Goal: Navigation & Orientation: Find specific page/section

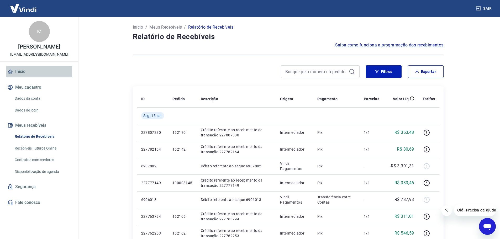
click at [20, 72] on link "Início" at bounding box center [39, 72] width 66 height 12
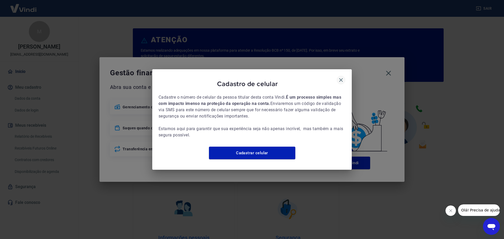
click at [338, 77] on icon "button" at bounding box center [341, 80] width 6 height 6
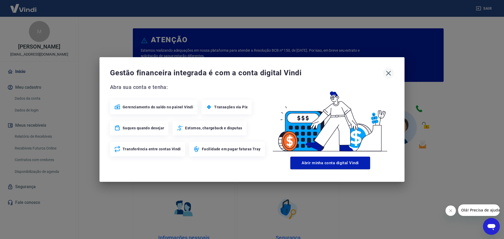
click at [387, 74] on icon "button" at bounding box center [388, 73] width 8 height 8
